Goal: Transaction & Acquisition: Purchase product/service

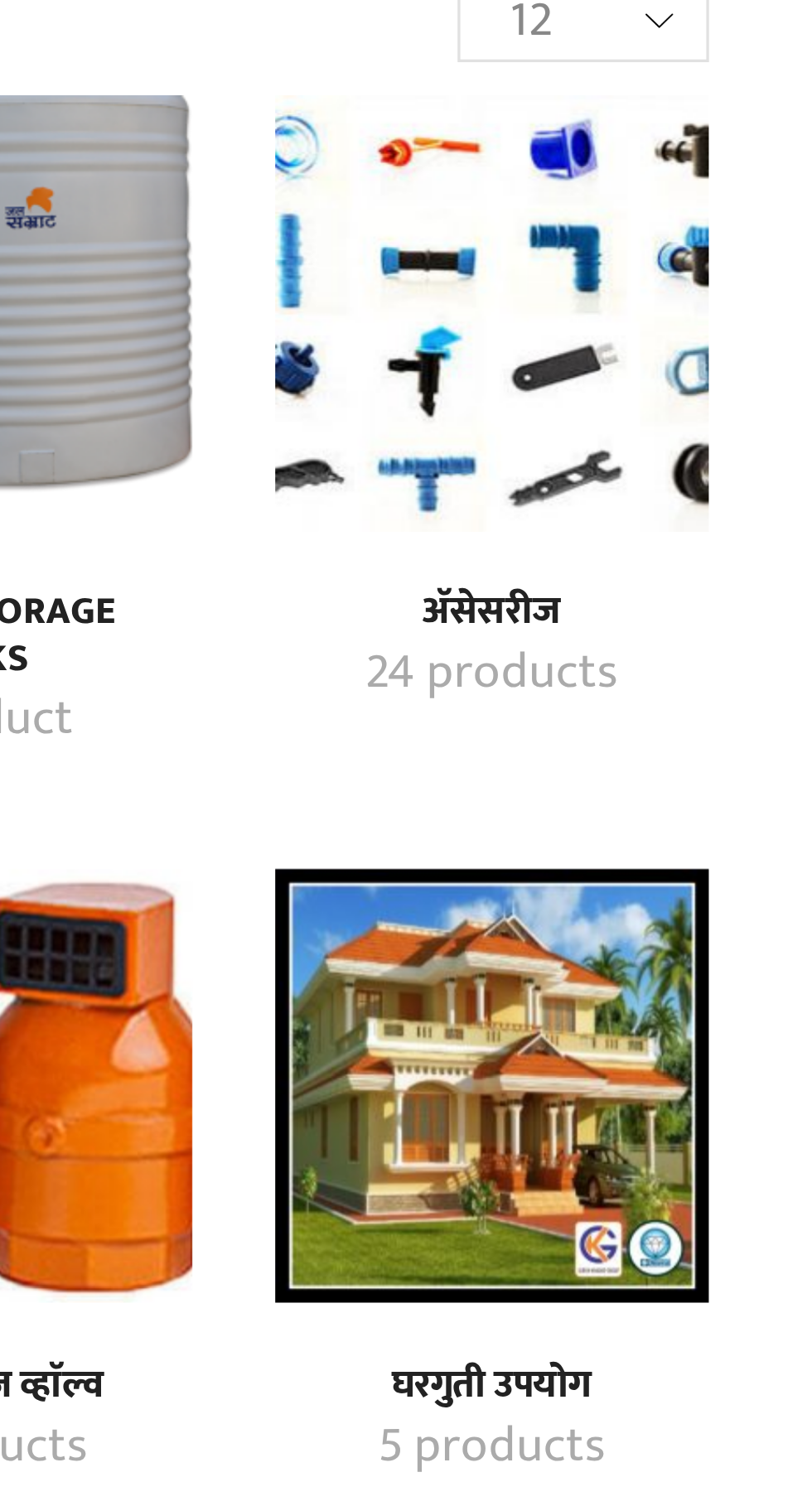
click at [661, 271] on img "Visit product category अ‍ॅसेसरीज" at bounding box center [639, 276] width 131 height 131
